Goal: Transaction & Acquisition: Subscribe to service/newsletter

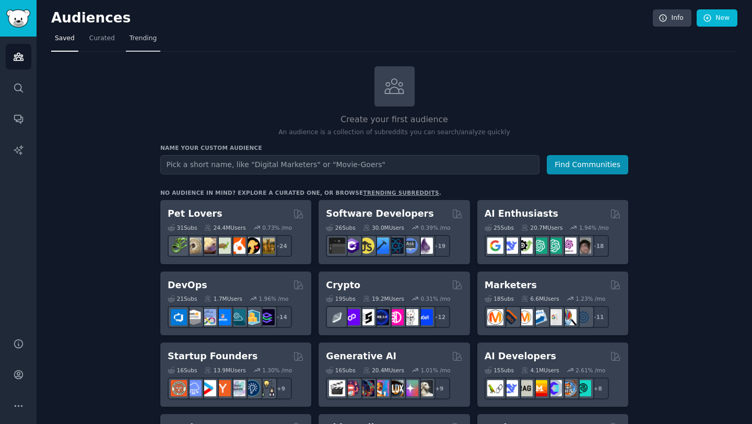
click at [148, 36] on span "Trending" at bounding box center [143, 38] width 27 height 9
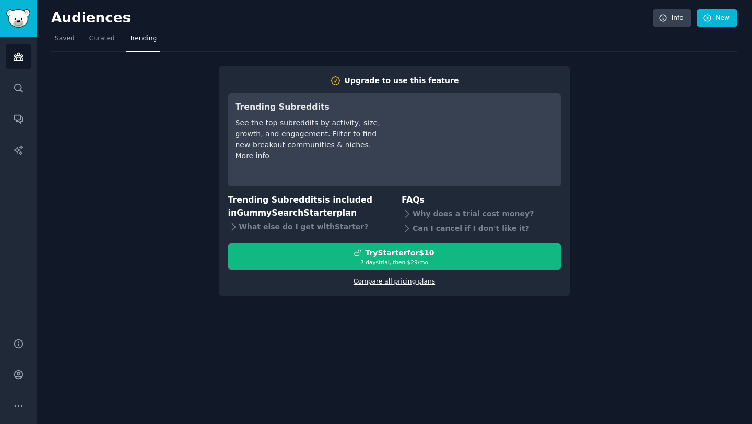
click at [393, 284] on link "Compare all pricing plans" at bounding box center [394, 281] width 81 height 7
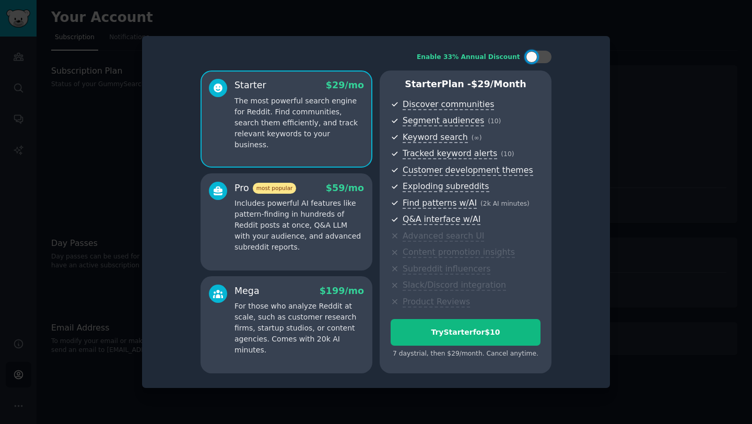
click at [338, 246] on p "Includes powerful AI features like pattern-finding in hundreds of Reddit posts …" at bounding box center [300, 225] width 130 height 55
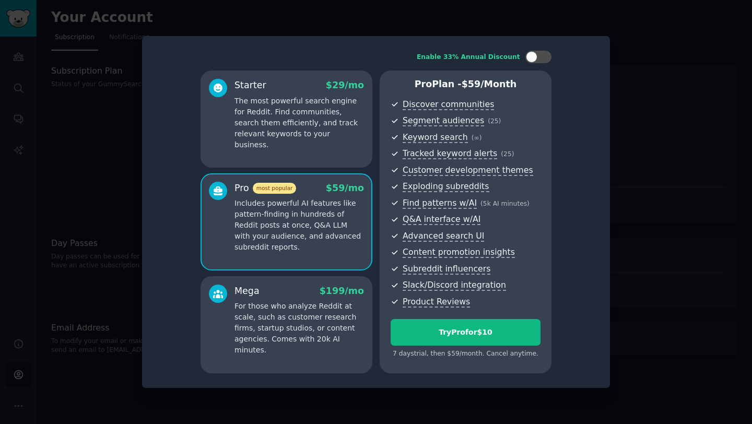
click at [327, 305] on p "For those who analyze Reddit at scale, such as customer research firms, startup…" at bounding box center [300, 328] width 130 height 55
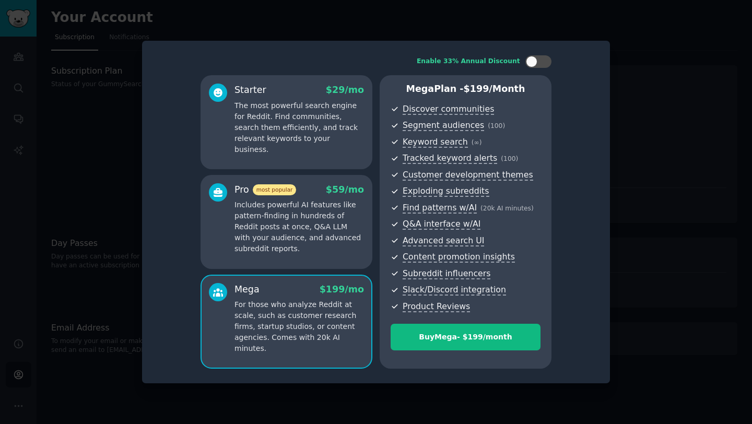
click at [346, 241] on p "Includes powerful AI features like pattern-finding in hundreds of Reddit posts …" at bounding box center [300, 227] width 130 height 55
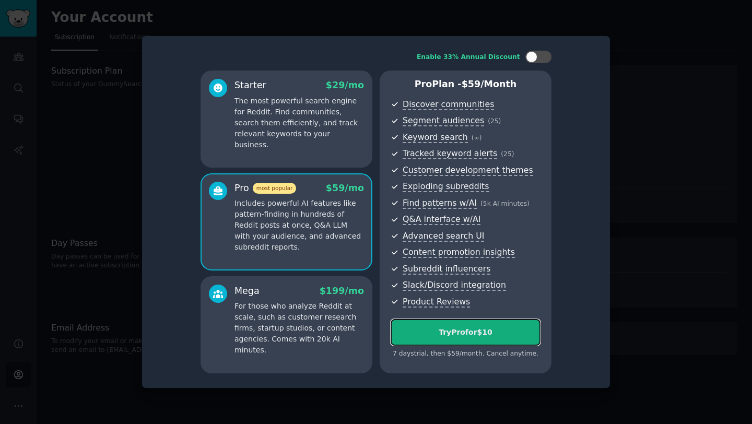
click at [408, 325] on button "Try Pro for $10" at bounding box center [466, 332] width 150 height 27
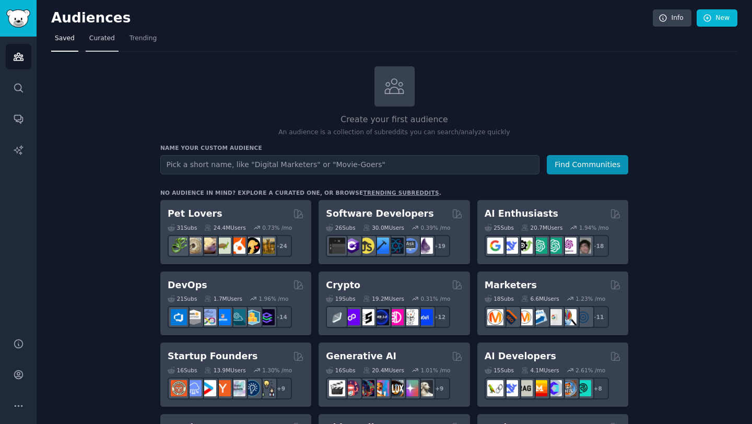
click at [105, 43] on link "Curated" at bounding box center [102, 40] width 33 height 21
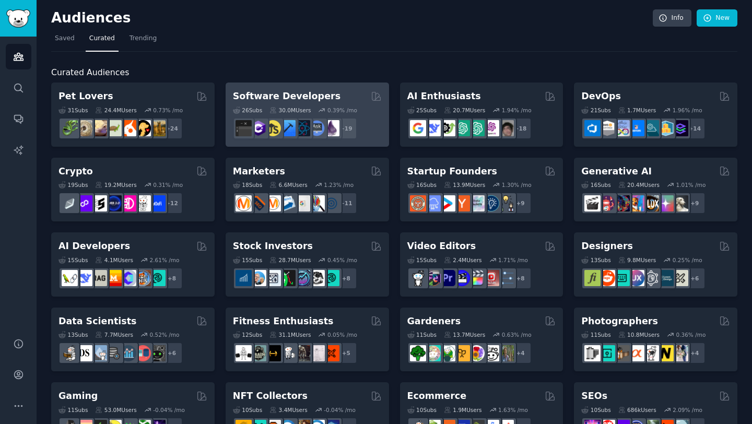
click at [242, 107] on div "26 Sub s" at bounding box center [247, 110] width 29 height 7
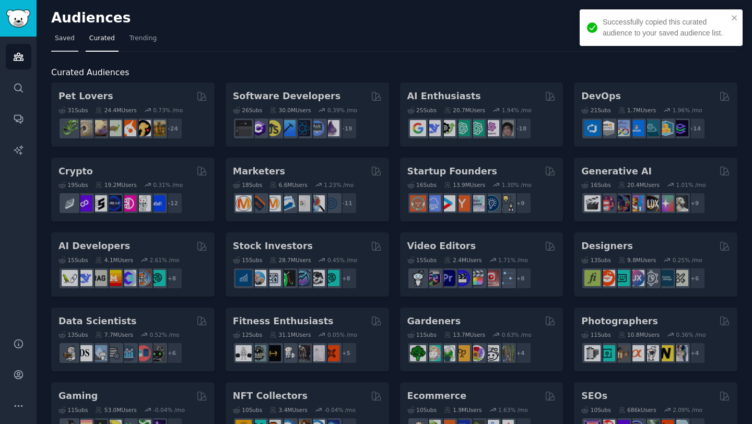
click at [67, 37] on span "Saved" at bounding box center [65, 38] width 20 height 9
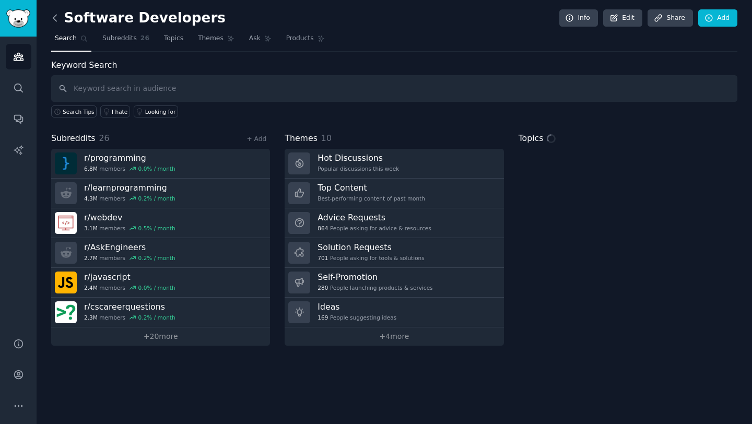
click at [55, 20] on icon at bounding box center [54, 18] width 3 height 6
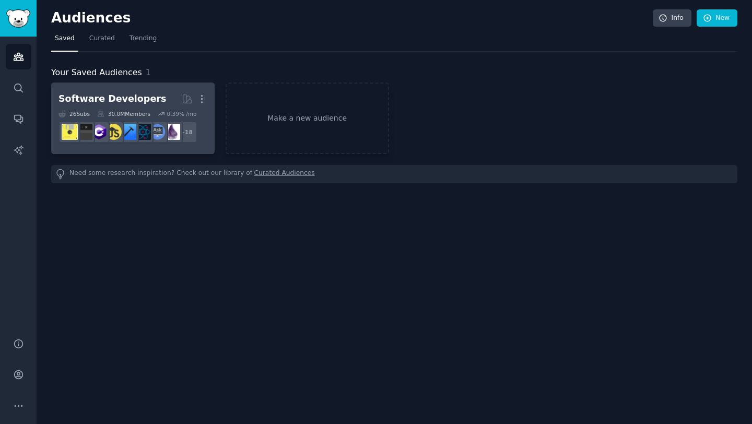
click at [156, 150] on link "Software Developers More 26 Sub s 30.0M Members 0.39 % /mo r/csharp + 18" at bounding box center [133, 119] width 164 height 72
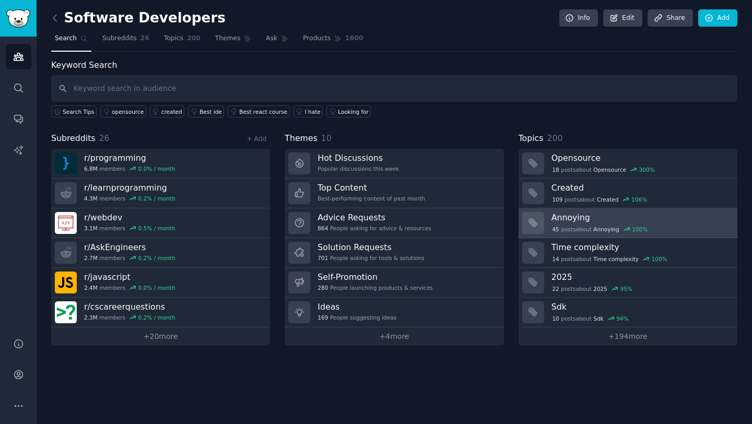
click at [594, 224] on div "45 post s about Annoying 100 %" at bounding box center [641, 228] width 179 height 11
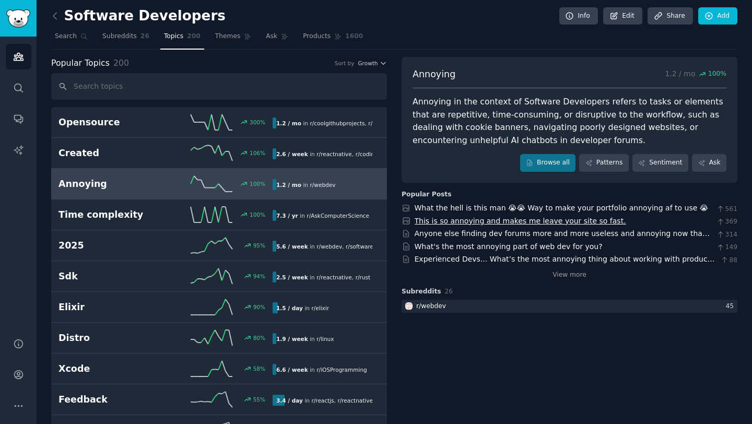
scroll to position [6, 0]
